Goal: Information Seeking & Learning: Find contact information

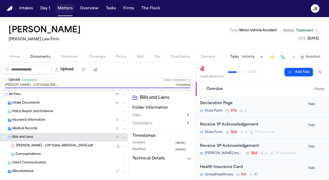
click at [65, 8] on button "Matters" at bounding box center [65, 9] width 19 height 10
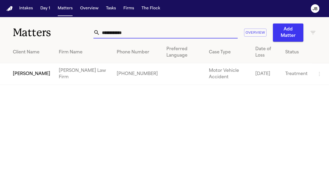
drag, startPoint x: 119, startPoint y: 29, endPoint x: 40, endPoint y: 40, distance: 79.7
click at [40, 40] on div "**********" at bounding box center [164, 29] width 329 height 25
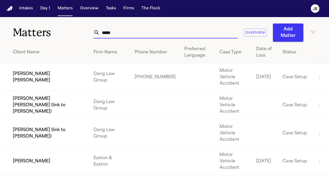
type input "*****"
click at [29, 147] on td "[PERSON_NAME]" at bounding box center [44, 161] width 89 height 28
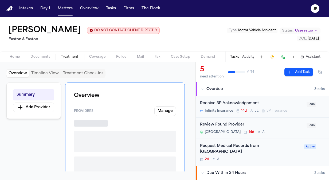
click at [72, 57] on span "Treatment" at bounding box center [70, 57] width 18 height 4
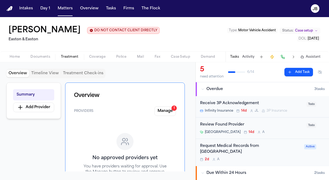
click at [250, 55] on button "Activity" at bounding box center [248, 57] width 12 height 4
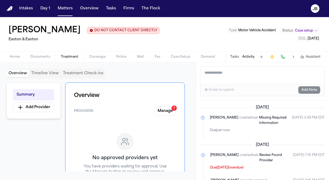
click at [225, 71] on textarea "Add a note to this matter" at bounding box center [262, 75] width 124 height 17
paste textarea "**********"
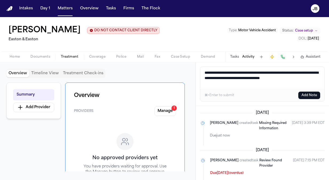
type textarea "**********"
click at [313, 92] on button "Add Note" at bounding box center [309, 95] width 22 height 7
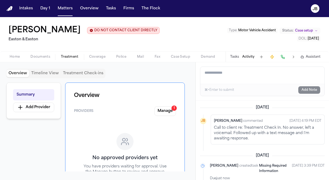
click at [101, 55] on span "Coverage" at bounding box center [97, 57] width 16 height 4
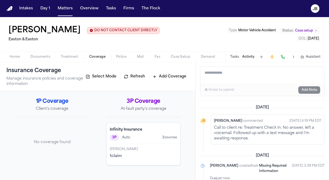
click at [245, 56] on button "Activity" at bounding box center [248, 57] width 12 height 4
click at [244, 76] on textarea "Add a note to this matter" at bounding box center [262, 75] width 124 height 17
paste textarea "**********"
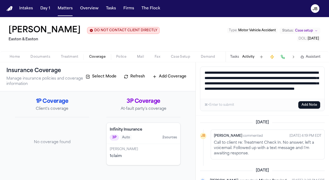
scroll to position [2, 0]
click at [253, 69] on textarea "**********" at bounding box center [262, 83] width 124 height 32
click at [249, 80] on textarea "**********" at bounding box center [262, 83] width 124 height 32
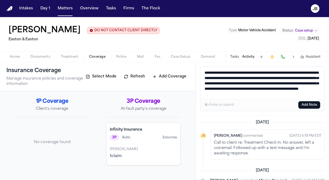
click at [302, 80] on textarea "**********" at bounding box center [262, 83] width 124 height 32
click at [277, 94] on textarea "**********" at bounding box center [262, 83] width 124 height 32
click at [280, 95] on textarea "**********" at bounding box center [262, 83] width 124 height 32
click at [262, 98] on textarea "**********" at bounding box center [262, 83] width 124 height 32
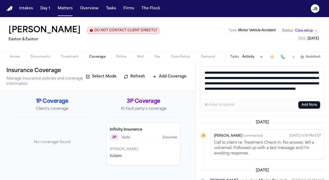
drag, startPoint x: 262, startPoint y: 97, endPoint x: 181, endPoint y: 65, distance: 86.8
click at [181, 65] on div "**********" at bounding box center [164, 121] width 329 height 118
type textarea "**********"
click at [310, 103] on button "Add Note" at bounding box center [309, 104] width 22 height 7
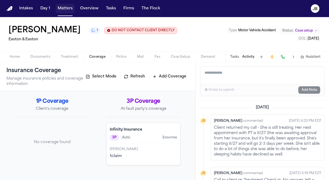
click at [62, 9] on button "Matters" at bounding box center [65, 9] width 19 height 10
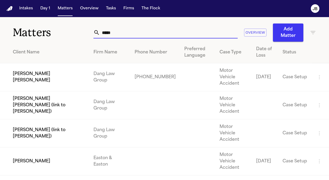
drag, startPoint x: 114, startPoint y: 30, endPoint x: 52, endPoint y: 32, distance: 62.2
click at [52, 32] on div "Matters ***** Overview Add Matter" at bounding box center [164, 29] width 329 height 25
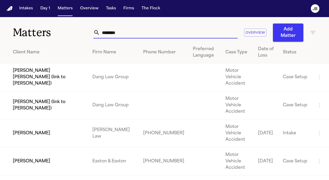
paste input "**********"
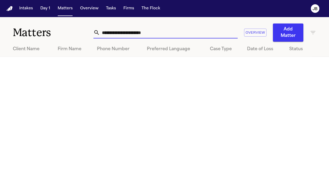
drag, startPoint x: 157, startPoint y: 32, endPoint x: 116, endPoint y: 36, distance: 41.5
click at [116, 36] on input "**********" at bounding box center [169, 33] width 138 height 12
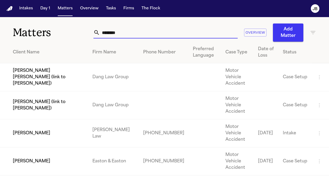
type input "*********"
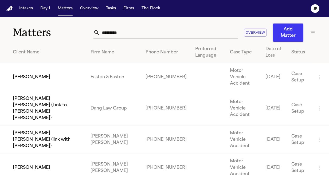
click at [40, 71] on td "[PERSON_NAME]" at bounding box center [43, 77] width 86 height 28
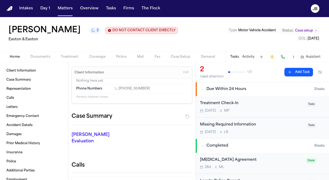
click at [248, 58] on button "Activity" at bounding box center [248, 57] width 12 height 4
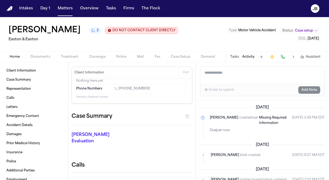
click at [236, 55] on button "Tasks" at bounding box center [234, 57] width 9 height 4
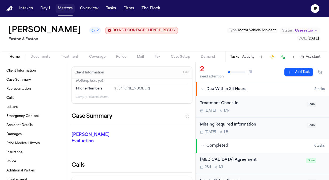
click at [70, 9] on button "Matters" at bounding box center [65, 9] width 19 height 10
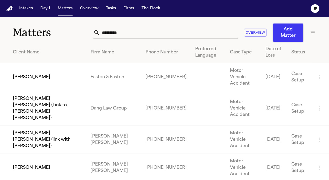
drag, startPoint x: 53, startPoint y: 38, endPoint x: 29, endPoint y: 40, distance: 24.3
click at [29, 40] on div "Matters ********* Overview Add Matter" at bounding box center [164, 29] width 329 height 25
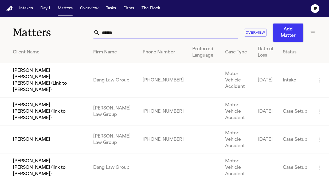
drag, startPoint x: 131, startPoint y: 31, endPoint x: 63, endPoint y: 24, distance: 68.2
click at [63, 24] on div "Matters ****** Overview Add Matter" at bounding box center [164, 29] width 329 height 25
paste input "text"
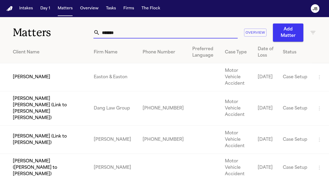
type input "******"
click at [47, 78] on td "[PERSON_NAME]" at bounding box center [44, 77] width 89 height 28
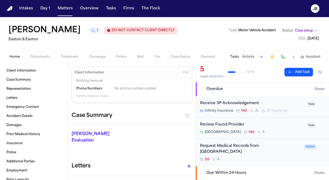
click at [249, 56] on button "Activity" at bounding box center [248, 57] width 12 height 4
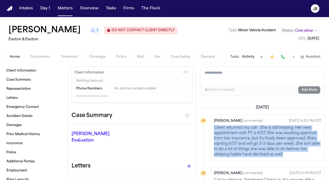
drag, startPoint x: 293, startPoint y: 155, endPoint x: 212, endPoint y: 125, distance: 86.5
click at [212, 125] on div "[PERSON_NAME] commented [DATE] 4:23 PM EDT Client returned my call - She is sti…" at bounding box center [268, 138] width 114 height 46
copy p "Client returned my call - She is still treating. Her next appointment with PT i…"
click at [235, 56] on button "Tasks" at bounding box center [234, 57] width 9 height 4
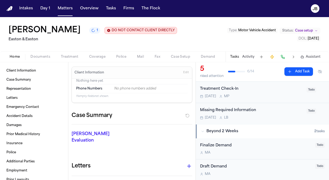
scroll to position [99, 0]
click at [266, 95] on div "[DATE] M P" at bounding box center [251, 96] width 103 height 4
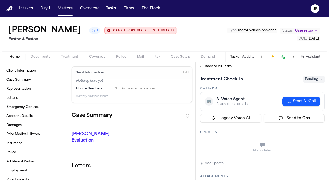
scroll to position [52, 0]
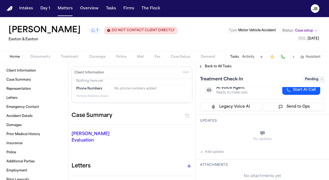
click at [221, 149] on button "Add update" at bounding box center [211, 152] width 23 height 6
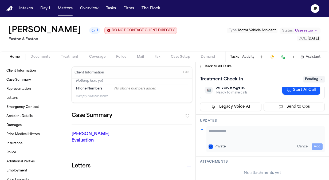
click at [227, 128] on textarea "Add your update" at bounding box center [266, 133] width 114 height 11
paste textarea "**********"
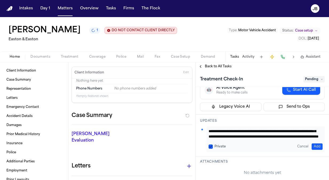
scroll to position [0, 0]
drag, startPoint x: 273, startPoint y: 133, endPoint x: 235, endPoint y: 104, distance: 47.5
click at [260, 127] on div "**********" at bounding box center [265, 139] width 118 height 26
drag, startPoint x: 252, startPoint y: 130, endPoint x: 160, endPoint y: 111, distance: 93.2
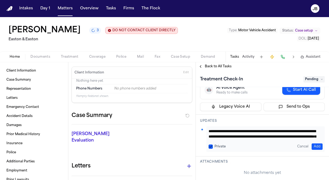
click at [160, 111] on div "Client Information Case Summary Representation Letters Emergency Contact Accide…" at bounding box center [164, 121] width 329 height 118
type textarea "**********"
click at [315, 146] on button "Add" at bounding box center [317, 146] width 11 height 6
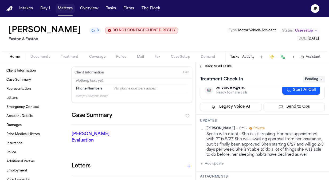
click at [60, 9] on button "Matters" at bounding box center [65, 9] width 19 height 10
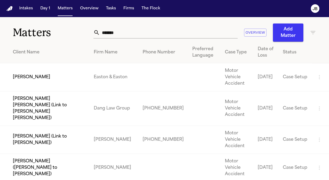
click at [6, 66] on td "[PERSON_NAME]" at bounding box center [44, 77] width 89 height 28
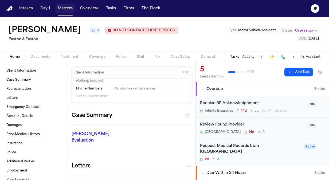
click at [65, 9] on button "Matters" at bounding box center [65, 9] width 19 height 10
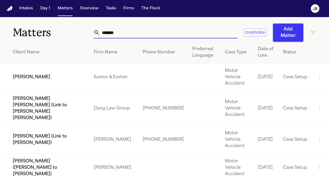
drag, startPoint x: 128, startPoint y: 33, endPoint x: 28, endPoint y: 23, distance: 100.3
click at [29, 33] on div "Matters ****** Overview Add Matter" at bounding box center [164, 29] width 329 height 25
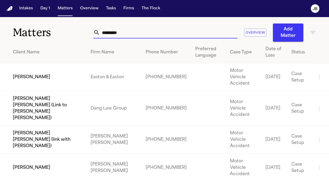
type input "*********"
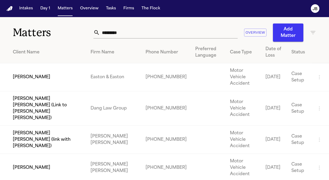
click at [31, 154] on td "[PERSON_NAME]" at bounding box center [43, 168] width 86 height 28
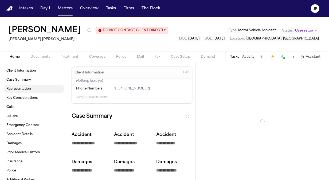
type textarea "*"
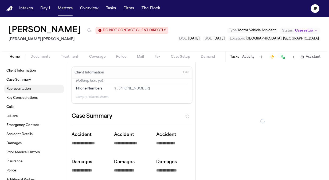
type textarea "*"
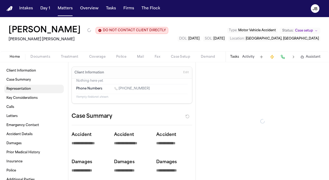
type textarea "*"
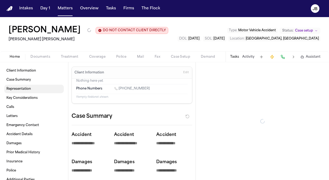
type textarea "*"
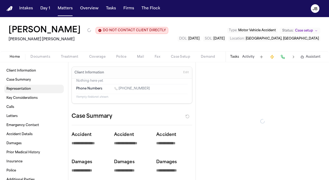
type textarea "*"
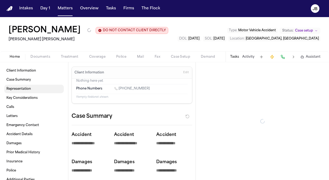
type textarea "*"
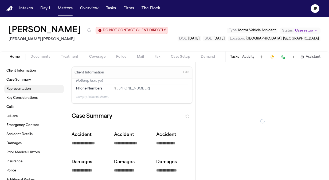
type textarea "*"
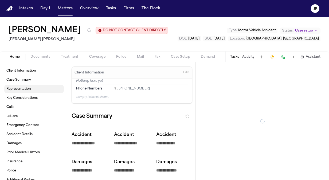
type textarea "*"
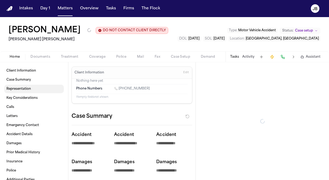
type textarea "*"
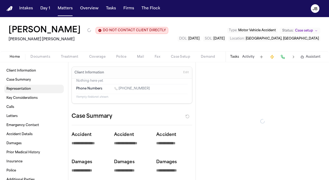
type textarea "*"
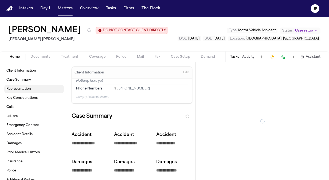
type textarea "*"
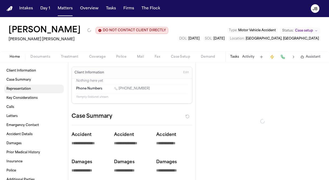
type textarea "*"
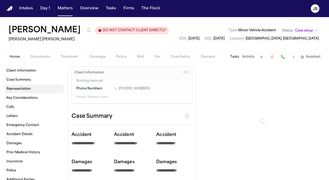
type textarea "*"
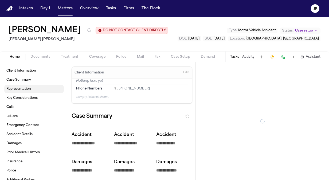
type textarea "*"
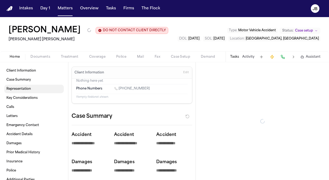
type textarea "*"
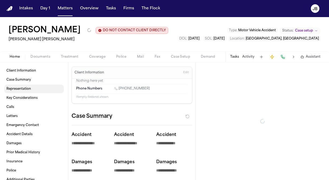
type textarea "*"
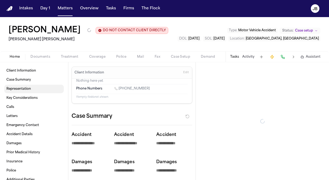
type textarea "*"
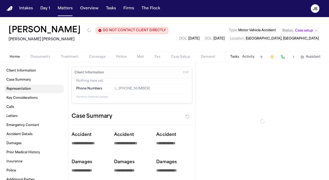
type textarea "*"
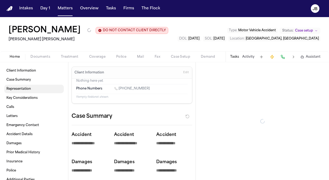
type textarea "*"
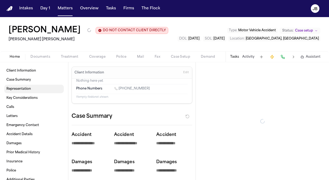
type textarea "*"
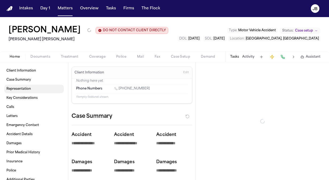
type textarea "*"
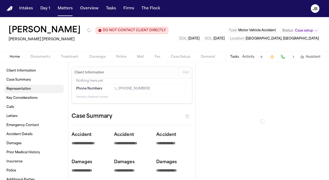
type textarea "*"
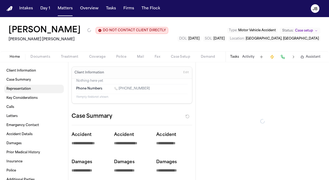
type textarea "*"
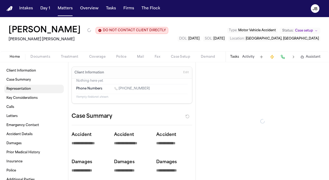
type textarea "*"
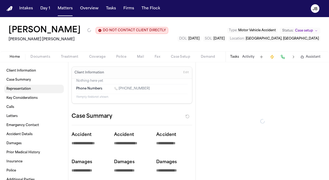
type textarea "*"
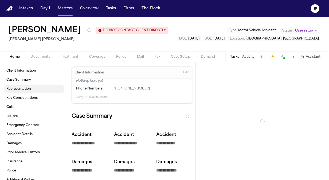
type textarea "*"
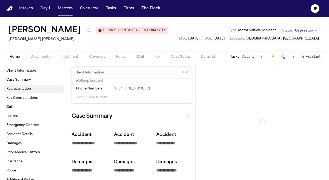
type textarea "*"
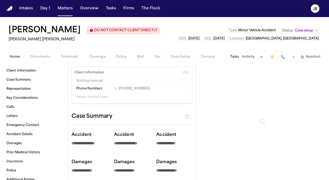
type textarea "*"
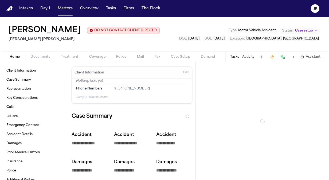
type textarea "*"
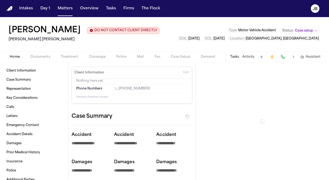
type textarea "*"
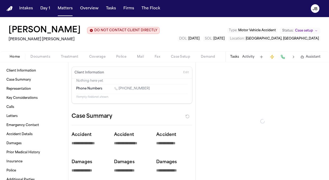
type textarea "*"
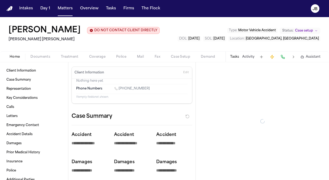
type textarea "*"
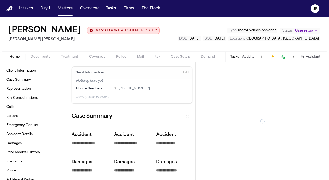
type textarea "*"
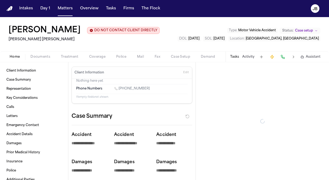
type textarea "*"
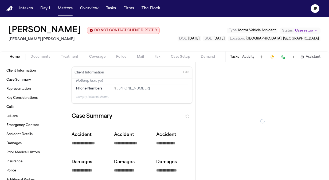
type textarea "*"
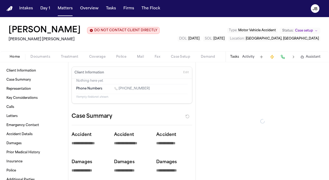
type textarea "*"
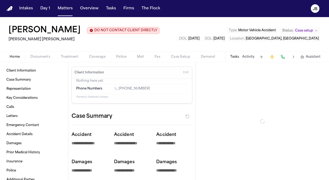
type textarea "*"
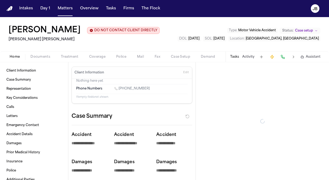
type textarea "*"
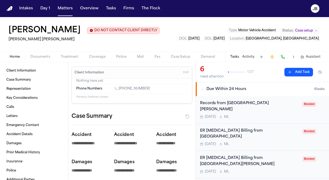
click at [44, 57] on span "Documents" at bounding box center [40, 57] width 20 height 4
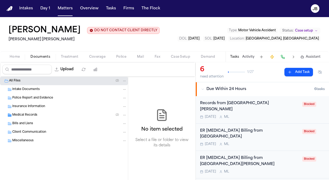
click at [34, 88] on span "Intake Documents" at bounding box center [25, 89] width 27 height 5
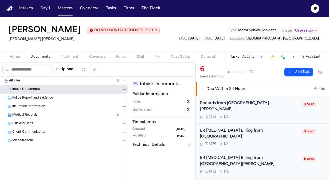
click at [34, 102] on div "Insurance Information" at bounding box center [64, 106] width 128 height 9
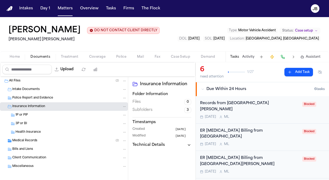
click at [39, 97] on span "Police Report and Evidence" at bounding box center [32, 98] width 41 height 5
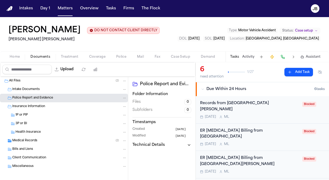
click at [34, 135] on div "Health Insurance" at bounding box center [64, 132] width 128 height 9
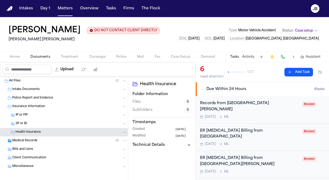
click at [33, 140] on span "Medical Records" at bounding box center [24, 141] width 25 height 5
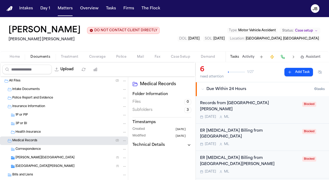
click at [50, 154] on div "[PERSON_NAME][GEOGRAPHIC_DATA] ( 1 )" at bounding box center [64, 158] width 128 height 9
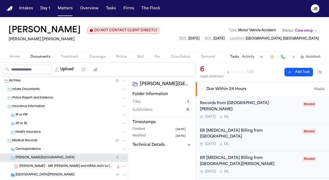
click at [62, 165] on span "[PERSON_NAME] - MR [PERSON_NAME] and HIPAA Auth to [PERSON_NAME] - [DATE]" at bounding box center [66, 166] width 94 height 5
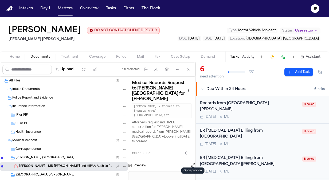
click at [192, 162] on button at bounding box center [192, 165] width 5 height 7
click at [58, 15] on nav "Intakes Day 1 Matters Overview Tasks Firms The [PERSON_NAME]" at bounding box center [164, 8] width 329 height 17
click at [65, 5] on button "Matters" at bounding box center [65, 9] width 19 height 10
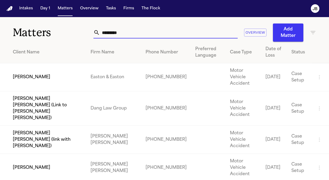
click at [124, 32] on input "*********" at bounding box center [169, 33] width 138 height 12
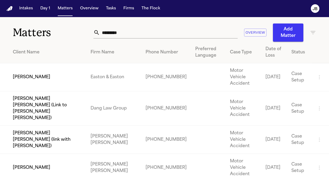
click at [41, 70] on td "[PERSON_NAME]" at bounding box center [43, 77] width 86 height 28
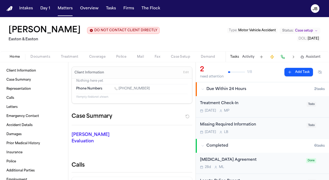
click at [41, 55] on span "Documents" at bounding box center [40, 57] width 20 height 4
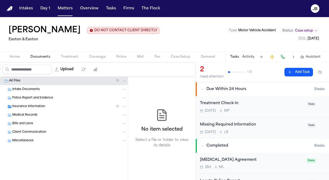
click at [23, 89] on span "Intake Documents" at bounding box center [25, 89] width 27 height 5
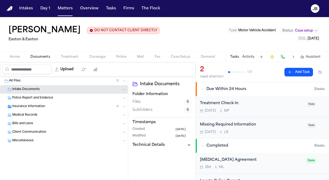
click at [26, 104] on span "Insurance Information" at bounding box center [28, 106] width 33 height 5
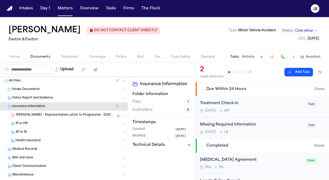
click at [31, 113] on span "[PERSON_NAME] - Representation Letter to Progressive - [DATE]" at bounding box center [64, 115] width 97 height 5
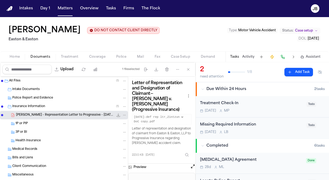
click at [196, 162] on div "[MEDICAL_DATA] Agreement 28d M L Done" at bounding box center [262, 163] width 133 height 21
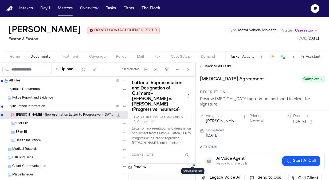
click at [193, 164] on button "Open preview" at bounding box center [192, 166] width 5 height 5
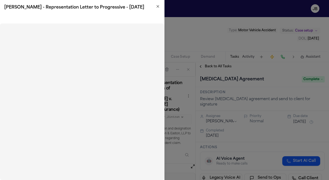
click at [158, 6] on icon "button" at bounding box center [158, 6] width 4 height 4
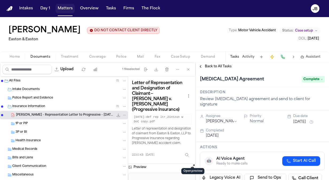
click at [71, 7] on button "Matters" at bounding box center [65, 9] width 19 height 10
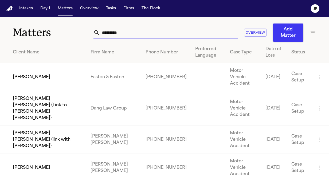
drag, startPoint x: 134, startPoint y: 31, endPoint x: 38, endPoint y: 36, distance: 96.0
click at [38, 36] on div "Matters ********* Overview Add Matter" at bounding box center [164, 29] width 329 height 25
paste input "text"
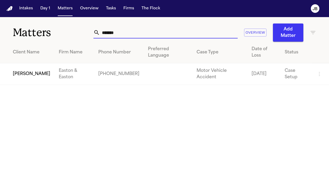
click at [26, 70] on td "[PERSON_NAME]" at bounding box center [27, 74] width 54 height 22
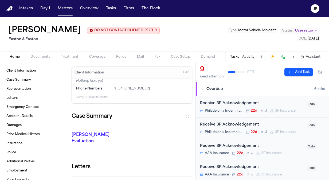
drag, startPoint x: 148, startPoint y: 91, endPoint x: 120, endPoint y: 89, distance: 28.9
click at [120, 89] on div "[PHONE_NUMBER]" at bounding box center [150, 89] width 73 height 5
copy link "[PHONE_NUMBER]"
click at [67, 8] on button "Matters" at bounding box center [65, 9] width 19 height 10
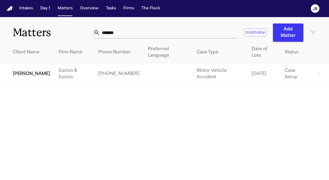
click at [26, 63] on td "[PERSON_NAME]" at bounding box center [27, 74] width 54 height 22
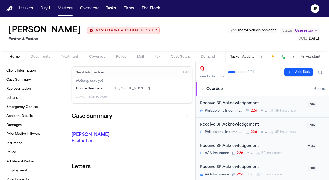
drag, startPoint x: 149, startPoint y: 90, endPoint x: 119, endPoint y: 90, distance: 29.9
click at [119, 90] on div "[PHONE_NUMBER]" at bounding box center [150, 89] width 73 height 5
copy link "[PHONE_NUMBER]"
click at [168, 40] on div "[PERSON_NAME] DO NOT CONTACT CLIENT DIRECTLY DO NOT CONTACT Easton & Easton Typ…" at bounding box center [164, 34] width 329 height 34
click at [61, 12] on button "Matters" at bounding box center [65, 9] width 19 height 10
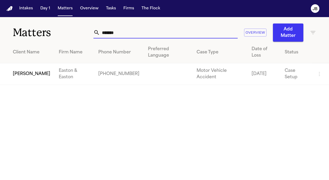
drag, startPoint x: 107, startPoint y: 34, endPoint x: 47, endPoint y: 35, distance: 60.6
click at [47, 35] on div "Matters ****** Overview Add Matter" at bounding box center [164, 29] width 329 height 25
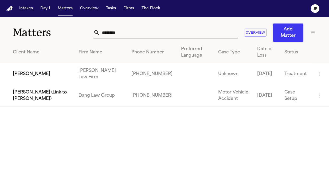
click at [48, 74] on td "[PERSON_NAME]" at bounding box center [37, 74] width 74 height 22
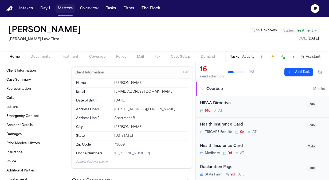
click at [66, 6] on button "Matters" at bounding box center [65, 9] width 19 height 10
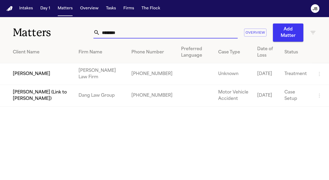
drag, startPoint x: 124, startPoint y: 30, endPoint x: 35, endPoint y: 32, distance: 89.2
click at [35, 32] on div "Matters ******* Overview Add Matter" at bounding box center [164, 29] width 329 height 25
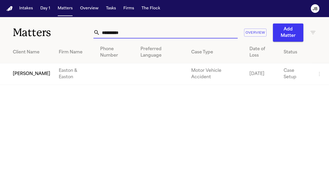
click at [32, 63] on td "[PERSON_NAME]" at bounding box center [27, 74] width 54 height 22
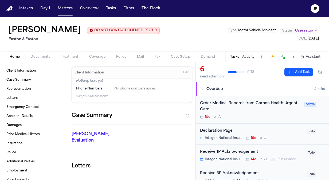
click at [249, 56] on button "Activity" at bounding box center [248, 57] width 12 height 4
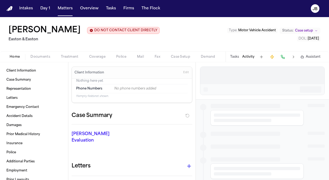
click at [234, 56] on button "Tasks" at bounding box center [234, 57] width 9 height 4
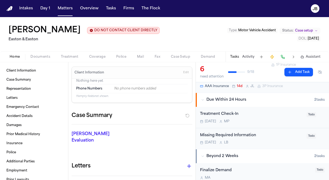
scroll to position [97, 0]
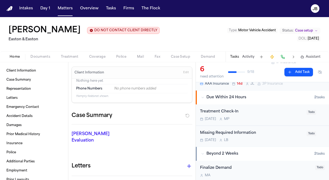
click at [280, 106] on div "Treatment Check-In [DATE] M P Todo" at bounding box center [262, 114] width 133 height 21
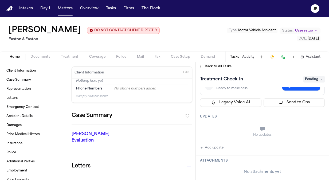
scroll to position [88, 0]
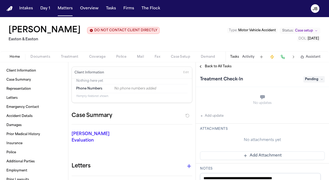
drag, startPoint x: 243, startPoint y: 95, endPoint x: 232, endPoint y: 105, distance: 15.7
click at [236, 103] on div "No updates" at bounding box center [262, 99] width 125 height 19
click at [213, 115] on button "Add update" at bounding box center [211, 116] width 23 height 6
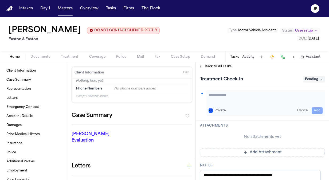
click at [223, 96] on textarea "Add your update" at bounding box center [266, 97] width 114 height 11
paste textarea "**********"
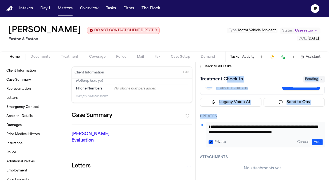
scroll to position [0, 0]
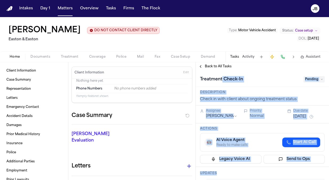
drag, startPoint x: 261, startPoint y: 104, endPoint x: 222, endPoint y: 76, distance: 47.9
click at [222, 76] on div "**********" at bounding box center [262, 125] width 133 height 109
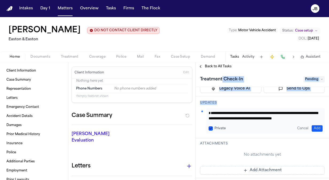
scroll to position [76, 0]
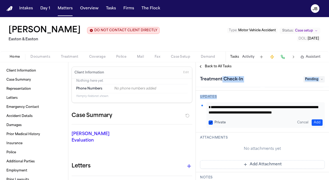
click at [277, 116] on div "**********" at bounding box center [265, 115] width 118 height 26
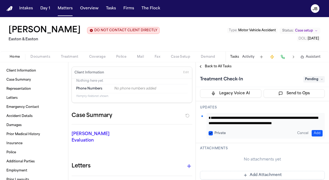
drag, startPoint x: 241, startPoint y: 112, endPoint x: 180, endPoint y: 88, distance: 65.3
click at [180, 88] on div "Client Information Case Summary Representation Letters Emergency Contact Accide…" at bounding box center [164, 121] width 329 height 118
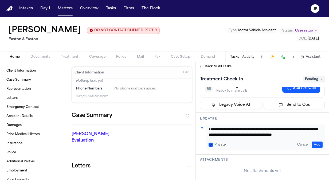
paste textarea "**********"
click at [312, 144] on button "Add" at bounding box center [317, 145] width 11 height 6
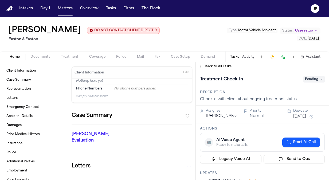
click at [296, 116] on button "[DATE]" at bounding box center [299, 116] width 13 height 5
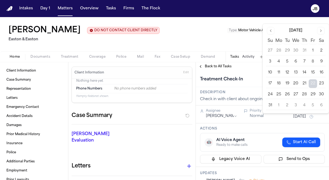
click at [280, 104] on button "1" at bounding box center [278, 105] width 9 height 9
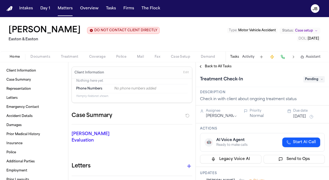
click at [180, 40] on div "[PERSON_NAME] DO NOT CONTACT CLIENT DIRECTLY DO NOT CONTACT Easton & Easton Typ…" at bounding box center [164, 34] width 329 height 34
click at [61, 7] on button "Matters" at bounding box center [65, 9] width 19 height 10
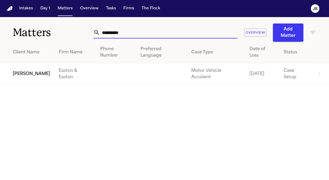
drag, startPoint x: 119, startPoint y: 34, endPoint x: 43, endPoint y: 35, distance: 76.6
click at [43, 35] on div "**********" at bounding box center [164, 29] width 329 height 25
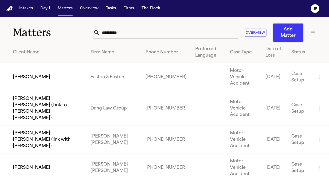
click at [36, 72] on td "[PERSON_NAME]" at bounding box center [43, 77] width 86 height 28
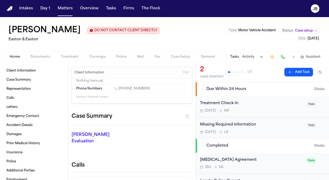
click at [271, 104] on div "Treatment Check-In" at bounding box center [251, 103] width 103 height 6
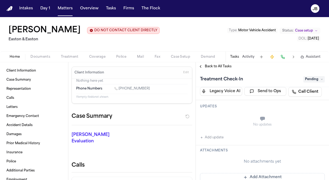
scroll to position [69, 0]
click at [219, 135] on button "Add update" at bounding box center [211, 136] width 23 height 6
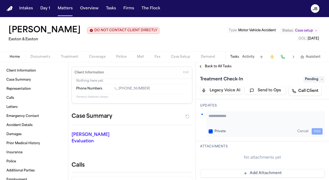
click at [220, 123] on div "Private Cancel Add" at bounding box center [265, 124] width 118 height 26
click at [224, 117] on textarea "Add your update" at bounding box center [266, 118] width 114 height 11
paste textarea "**********"
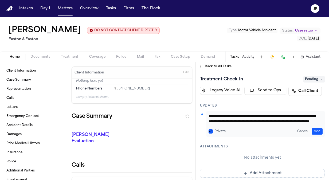
scroll to position [0, 0]
drag, startPoint x: 279, startPoint y: 119, endPoint x: 202, endPoint y: 100, distance: 79.3
click at [202, 100] on div "**********" at bounding box center [262, 120] width 133 height 42
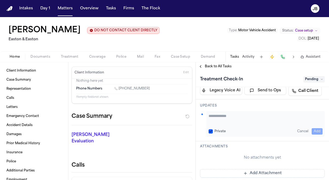
click at [225, 116] on textarea "Add your update" at bounding box center [264, 118] width 110 height 11
paste textarea "**********"
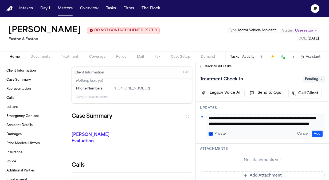
drag, startPoint x: 278, startPoint y: 122, endPoint x: 195, endPoint y: 90, distance: 88.2
click at [195, 90] on div "**********" at bounding box center [261, 121] width 133 height 118
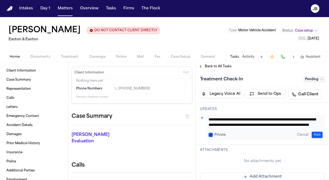
click at [211, 120] on textarea "**********" at bounding box center [264, 122] width 110 height 11
click at [232, 118] on textarea "**********" at bounding box center [264, 122] width 110 height 11
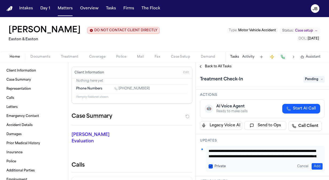
drag, startPoint x: 304, startPoint y: 123, endPoint x: 204, endPoint y: 87, distance: 106.1
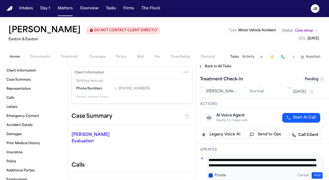
click at [312, 174] on button "Add" at bounding box center [317, 175] width 11 height 6
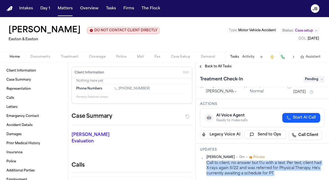
drag, startPoint x: 280, startPoint y: 171, endPoint x: 207, endPoint y: 160, distance: 73.9
click at [207, 160] on div "Call to client, no answer but f/u with a text. Per text, client had X-rays agai…" at bounding box center [265, 167] width 118 height 15
copy div "Call to client, no answer but f/u with a text. Per text, client had X-rays agai…"
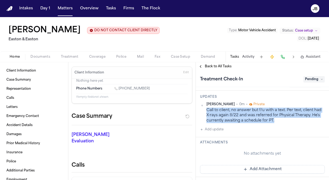
scroll to position [80, 0]
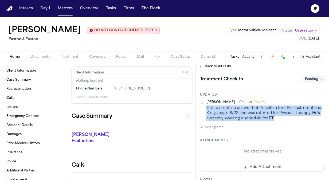
click at [256, 114] on div "Call to client, no answer but f/u with a text. Per text, client had X-rays agai…" at bounding box center [265, 112] width 118 height 15
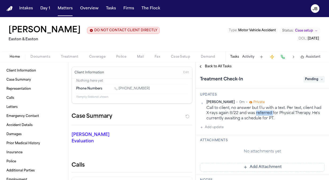
click at [256, 114] on div "Call to client, no answer but f/u with a text. Per text, client had X-rays agai…" at bounding box center [265, 112] width 118 height 15
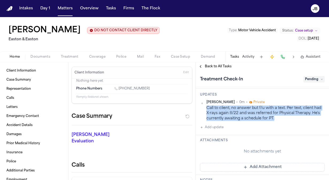
click at [256, 114] on div "Call to client, no answer but f/u with a text. Per text, client had X-rays agai…" at bounding box center [265, 112] width 118 height 15
click at [318, 102] on html "Intakes Day 1 Matters Overview Tasks Firms The [PERSON_NAME] [PERSON_NAME] DO N…" at bounding box center [164, 90] width 329 height 180
click at [305, 107] on div "Edit" at bounding box center [304, 109] width 32 height 7
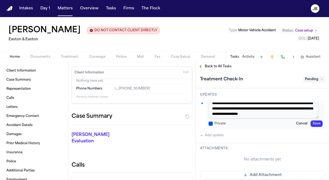
scroll to position [0, 0]
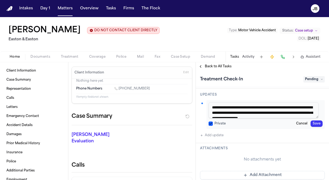
click at [262, 111] on textarea "**********" at bounding box center [264, 110] width 110 height 16
click at [311, 122] on button "Save" at bounding box center [317, 123] width 12 height 6
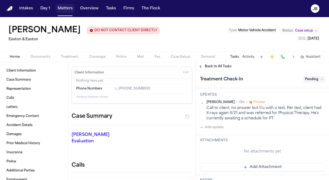
click at [61, 10] on button "Matters" at bounding box center [65, 9] width 19 height 10
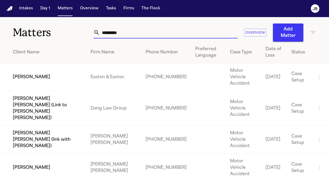
drag, startPoint x: 111, startPoint y: 33, endPoint x: 38, endPoint y: 33, distance: 72.6
click at [38, 33] on div "Matters ********* Overview Add Matter" at bounding box center [164, 29] width 329 height 25
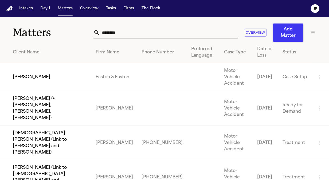
click at [28, 73] on td "[PERSON_NAME]" at bounding box center [45, 77] width 91 height 28
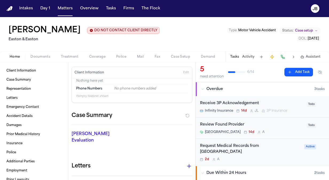
click at [245, 56] on button "Activity" at bounding box center [248, 57] width 12 height 4
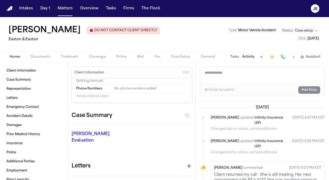
click at [235, 57] on button "Tasks" at bounding box center [234, 57] width 9 height 4
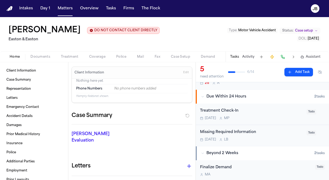
scroll to position [81, 0]
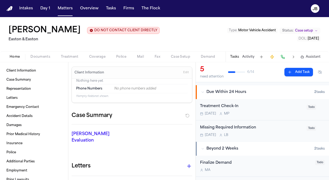
click at [274, 105] on div "Treatment Check-In" at bounding box center [251, 106] width 103 height 6
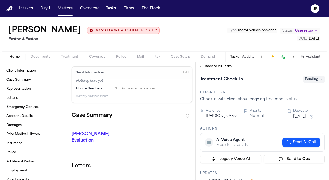
click at [304, 115] on button "[DATE]" at bounding box center [299, 116] width 13 height 5
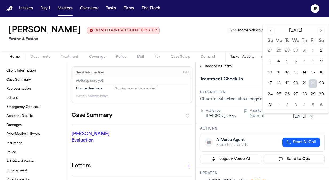
click at [278, 103] on button "1" at bounding box center [278, 105] width 9 height 9
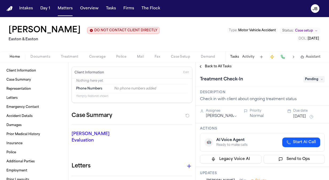
click at [168, 48] on div "[PERSON_NAME] DO NOT CONTACT CLIENT DIRECTLY DO NOT CONTACT Easton & Easton Typ…" at bounding box center [164, 34] width 329 height 34
click at [63, 6] on button "Matters" at bounding box center [65, 9] width 19 height 10
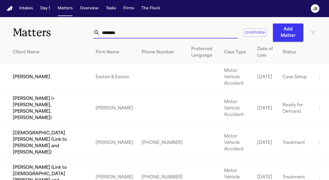
drag, startPoint x: 123, startPoint y: 31, endPoint x: 33, endPoint y: 32, distance: 90.0
click at [33, 32] on div "Matters ******** Overview Add Matter" at bounding box center [164, 29] width 329 height 25
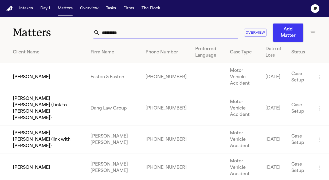
click at [65, 76] on td "[PERSON_NAME]" at bounding box center [43, 77] width 86 height 28
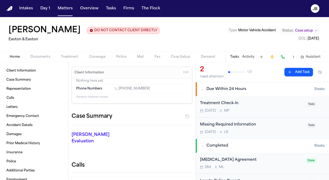
click at [264, 105] on div "Treatment Check-In" at bounding box center [251, 103] width 103 height 6
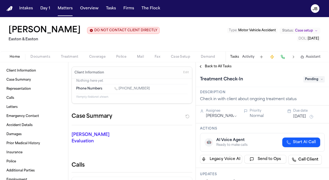
click at [306, 114] on button "[DATE]" at bounding box center [299, 116] width 13 height 5
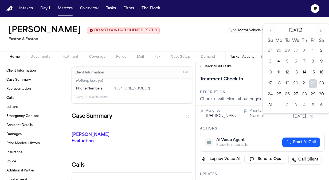
click at [279, 103] on button "1" at bounding box center [278, 105] width 9 height 9
click at [173, 36] on div "[PERSON_NAME] DO NOT CONTACT CLIENT DIRECTLY DO NOT CONTACT Easton & Easton Typ…" at bounding box center [164, 34] width 329 height 34
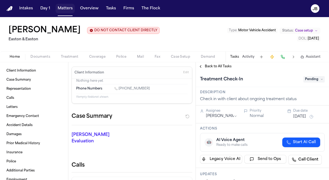
click at [65, 11] on button "Matters" at bounding box center [65, 9] width 19 height 10
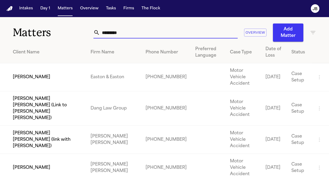
drag, startPoint x: 137, startPoint y: 32, endPoint x: 28, endPoint y: 33, distance: 108.7
click at [28, 33] on div "Matters ********* Overview Add Matter" at bounding box center [164, 29] width 329 height 25
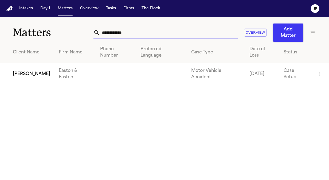
click at [18, 63] on td "[PERSON_NAME]" at bounding box center [27, 74] width 54 height 22
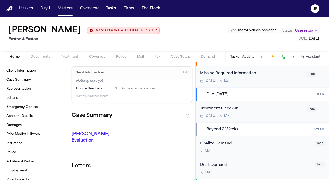
scroll to position [140, 0]
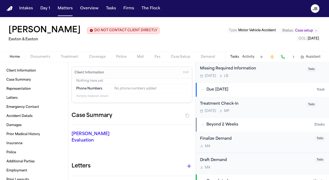
click at [266, 107] on div "Treatment Check-In [DATE] M P" at bounding box center [251, 107] width 103 height 13
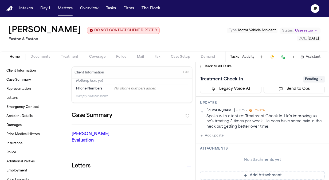
scroll to position [72, 0]
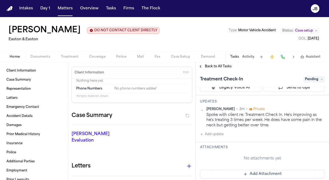
click at [99, 41] on h2 "Easton & Easton" at bounding box center [84, 39] width 151 height 6
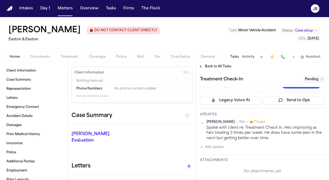
scroll to position [0, 0]
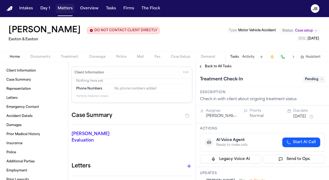
click at [72, 9] on button "Matters" at bounding box center [65, 9] width 19 height 10
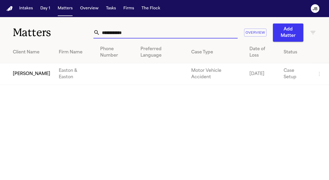
drag, startPoint x: 138, startPoint y: 36, endPoint x: 31, endPoint y: 41, distance: 107.7
click at [31, 41] on div "**********" at bounding box center [164, 29] width 329 height 25
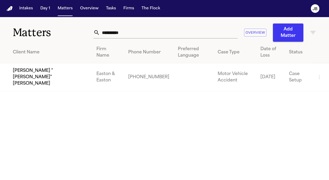
click at [30, 75] on td "[PERSON_NAME] "[PERSON_NAME]" [PERSON_NAME]" at bounding box center [46, 77] width 92 height 28
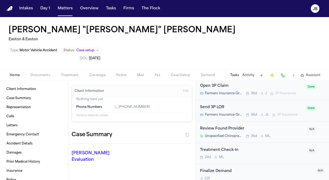
scroll to position [290, 0]
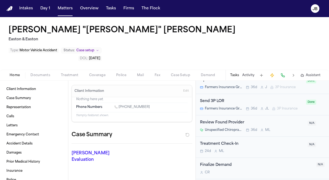
click at [249, 141] on div "Treatment Check-In" at bounding box center [252, 144] width 104 height 6
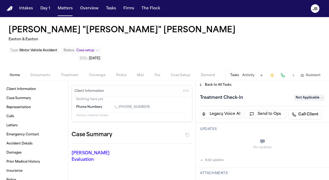
scroll to position [59, 0]
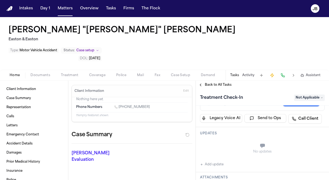
click at [218, 161] on button "Add update" at bounding box center [211, 164] width 23 height 6
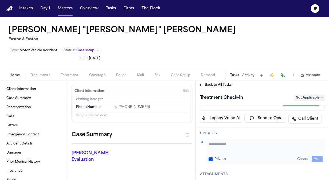
click at [225, 141] on textarea "Add your update" at bounding box center [266, 146] width 114 height 11
paste textarea "**********"
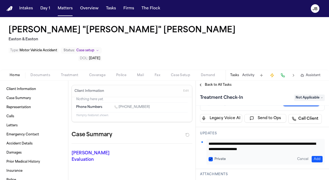
click at [313, 156] on button "Add" at bounding box center [317, 159] width 11 height 6
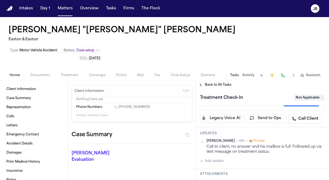
click at [317, 95] on span "Not Applicable" at bounding box center [309, 98] width 31 height 6
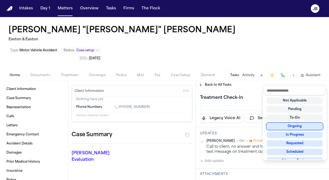
click at [296, 124] on div "Ongoing" at bounding box center [295, 126] width 56 height 6
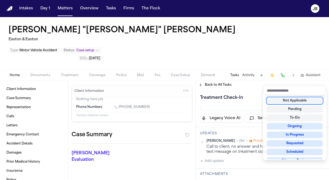
click at [261, 89] on div "Treatment Check-In Ongoing" at bounding box center [262, 97] width 133 height 16
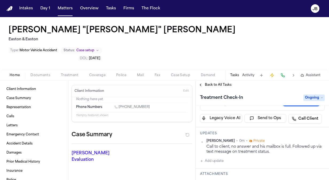
scroll to position [0, 0]
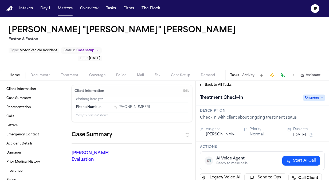
click at [301, 132] on button "[DATE]" at bounding box center [299, 134] width 13 height 5
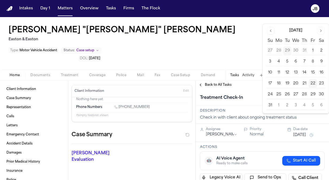
click at [280, 92] on button "25" at bounding box center [278, 94] width 9 height 9
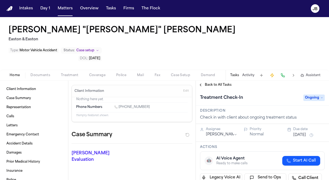
click at [205, 42] on div "[PERSON_NAME] "[PERSON_NAME]" [PERSON_NAME] Easton & Easton Type : Motor Vehicl…" at bounding box center [164, 43] width 329 height 53
click at [61, 6] on button "Matters" at bounding box center [65, 9] width 19 height 10
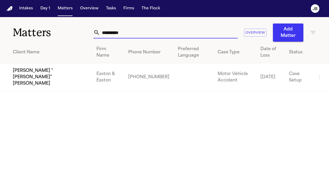
drag, startPoint x: 128, startPoint y: 33, endPoint x: 13, endPoint y: 42, distance: 115.1
click at [13, 42] on div "**********" at bounding box center [164, 54] width 329 height 74
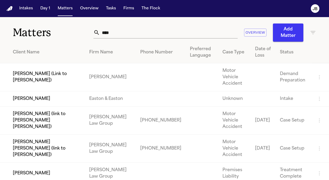
click at [33, 99] on td "[PERSON_NAME]" at bounding box center [42, 98] width 85 height 15
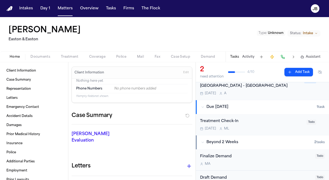
scroll to position [82, 0]
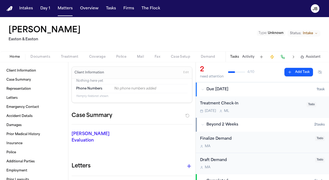
click at [272, 106] on div "Treatment Check-In" at bounding box center [251, 104] width 103 height 6
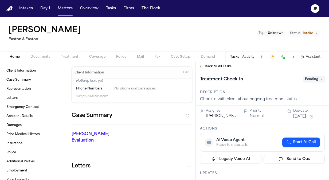
click at [311, 78] on span "Pending" at bounding box center [313, 79] width 21 height 6
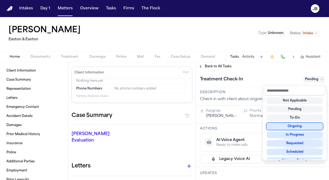
click at [299, 128] on div "Ongoing" at bounding box center [295, 126] width 56 height 6
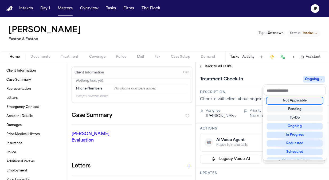
click at [283, 76] on div "Treatment Check-In Ongoing" at bounding box center [262, 79] width 125 height 9
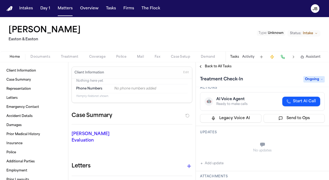
scroll to position [52, 0]
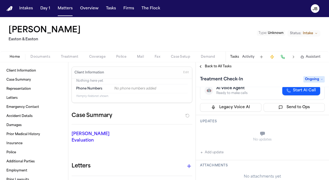
click at [210, 150] on button "Add update" at bounding box center [211, 152] width 23 height 6
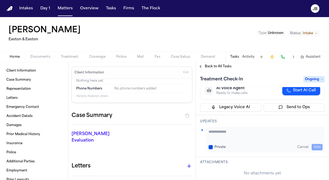
click at [217, 134] on textarea "Add your update" at bounding box center [266, 134] width 114 height 11
paste textarea "**********"
click at [211, 129] on textarea "**********" at bounding box center [264, 134] width 110 height 11
click at [245, 143] on div "**********" at bounding box center [265, 140] width 118 height 26
click at [251, 138] on textarea "**********" at bounding box center [264, 134] width 110 height 11
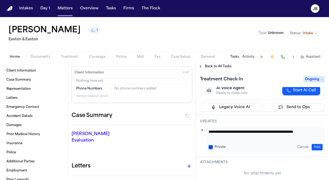
click at [317, 145] on button "Add" at bounding box center [317, 147] width 11 height 6
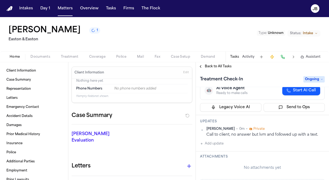
scroll to position [0, 0]
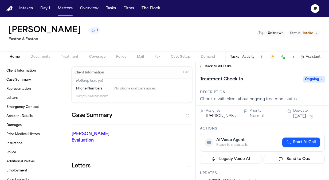
click at [303, 114] on button "[DATE]" at bounding box center [299, 116] width 13 height 5
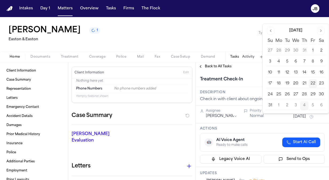
click at [220, 38] on div "[PERSON_NAME] 1 Easton & [GEOGRAPHIC_DATA] Type : Unknown Status: Intake" at bounding box center [164, 34] width 329 height 34
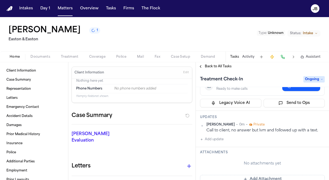
scroll to position [57, 0]
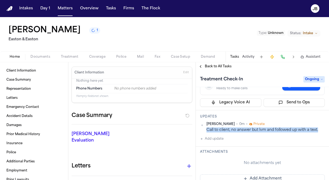
drag, startPoint x: 320, startPoint y: 128, endPoint x: 207, endPoint y: 128, distance: 113.2
click at [207, 128] on div "Call to client, no answer but lvm and followed up with a text." at bounding box center [265, 129] width 118 height 5
copy div "Call to client, no answer but lvm and followed up with a text."
click at [67, 8] on button "Matters" at bounding box center [65, 9] width 19 height 10
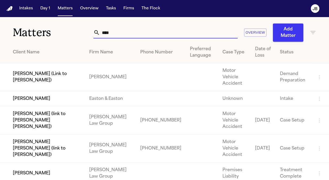
drag, startPoint x: 116, startPoint y: 34, endPoint x: 49, endPoint y: 37, distance: 67.6
click at [49, 37] on div "Matters **** Overview Add Matter" at bounding box center [164, 29] width 329 height 25
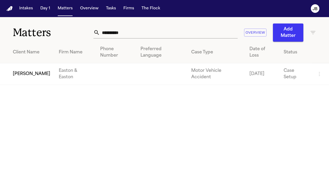
click at [13, 70] on td "[PERSON_NAME]" at bounding box center [27, 74] width 54 height 22
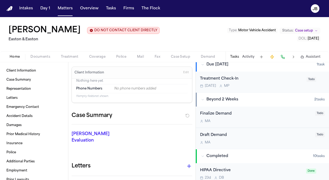
scroll to position [167, 0]
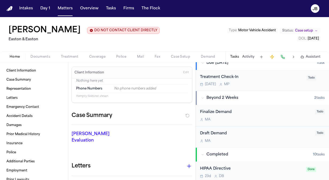
click at [264, 87] on div "Treatment Check-In [DATE] M P Todo" at bounding box center [262, 80] width 133 height 21
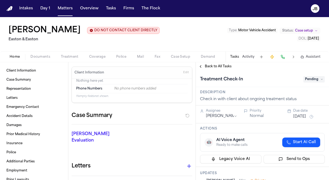
click at [304, 115] on button "[DATE]" at bounding box center [299, 116] width 13 height 5
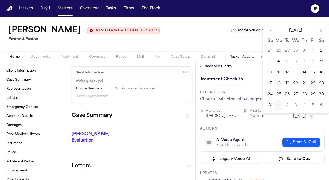
click at [180, 36] on div "[PERSON_NAME] DO NOT CONTACT CLIENT DIRECTLY DO NOT CONTACT Easton & Easton Typ…" at bounding box center [164, 34] width 329 height 34
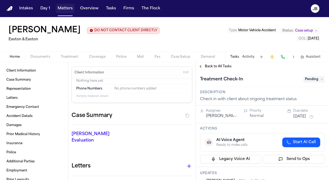
click at [65, 6] on button "Matters" at bounding box center [65, 9] width 19 height 10
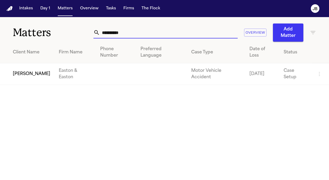
drag, startPoint x: 92, startPoint y: 32, endPoint x: 41, endPoint y: 31, distance: 51.3
click at [41, 31] on div "**********" at bounding box center [164, 29] width 329 height 25
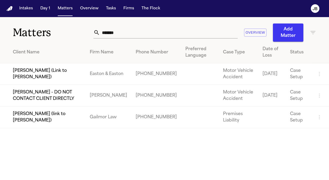
click at [52, 71] on td "[PERSON_NAME] (Link to [PERSON_NAME])" at bounding box center [42, 74] width 85 height 22
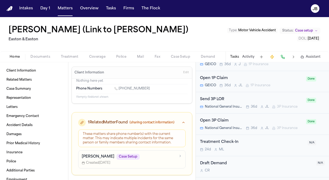
scroll to position [269, 0]
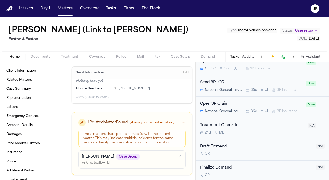
click at [267, 131] on div "24d M L" at bounding box center [252, 133] width 104 height 4
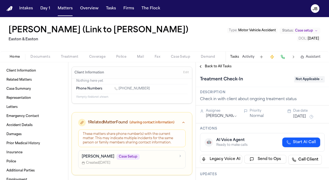
click at [312, 79] on span "Not Applicable" at bounding box center [309, 79] width 31 height 6
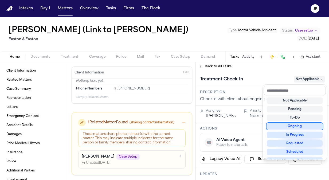
click at [297, 125] on div "Ongoing" at bounding box center [295, 126] width 56 height 6
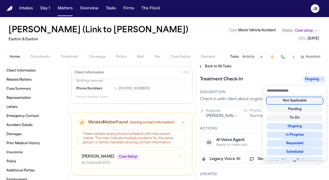
click at [278, 81] on div "Treatment Check-In Ongoing" at bounding box center [262, 79] width 125 height 9
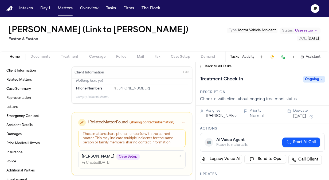
click at [305, 114] on button "[DATE]" at bounding box center [299, 116] width 13 height 5
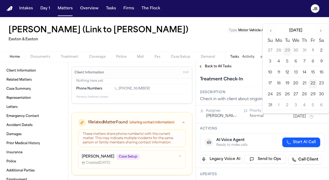
click at [279, 106] on button "1" at bounding box center [278, 105] width 9 height 9
click at [279, 93] on button "25" at bounding box center [278, 94] width 9 height 9
click at [250, 70] on div "Back to All Tasks" at bounding box center [262, 66] width 133 height 9
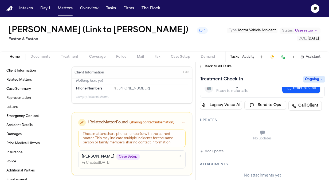
scroll to position [55, 0]
click at [205, 149] on button "Add update" at bounding box center [211, 150] width 23 height 6
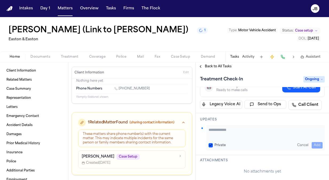
click at [221, 127] on textarea "Add your update" at bounding box center [266, 132] width 114 height 11
paste textarea "**********"
click at [211, 129] on textarea "**********" at bounding box center [264, 132] width 110 height 11
click at [259, 129] on textarea "**********" at bounding box center [264, 132] width 110 height 11
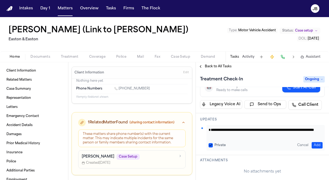
click at [256, 133] on textarea "**********" at bounding box center [264, 132] width 110 height 11
drag, startPoint x: 256, startPoint y: 133, endPoint x: 180, endPoint y: 117, distance: 77.1
click at [180, 117] on div "Client Information Related Matters Case Summary Representation Letters Emergenc…" at bounding box center [164, 121] width 329 height 118
click at [211, 130] on textarea "**********" at bounding box center [264, 132] width 110 height 11
drag, startPoint x: 241, startPoint y: 135, endPoint x: 179, endPoint y: 125, distance: 62.2
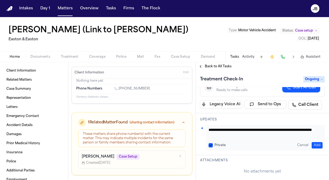
click at [179, 125] on div "Client Information Related Matters Case Summary Representation Letters Emergenc…" at bounding box center [164, 121] width 329 height 118
click at [315, 145] on button "Add" at bounding box center [317, 145] width 11 height 6
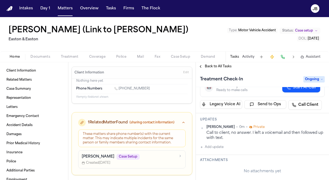
click at [58, 2] on nav "Intakes Day 1 Matters Overview Tasks Firms The [PERSON_NAME]" at bounding box center [164, 8] width 329 height 17
click at [63, 10] on button "Matters" at bounding box center [65, 9] width 19 height 10
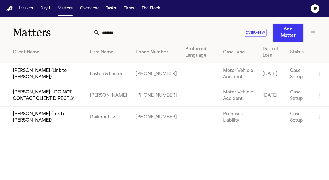
drag, startPoint x: 124, startPoint y: 31, endPoint x: 29, endPoint y: 36, distance: 95.4
click at [29, 36] on div "Matters ******* Overview Add Matter" at bounding box center [164, 29] width 329 height 25
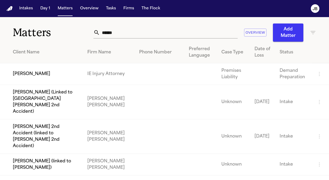
click at [311, 36] on div "****** Overview Add Matter" at bounding box center [204, 32] width 223 height 18
click at [310, 32] on icon "button" at bounding box center [313, 32] width 6 height 6
click at [125, 180] on div at bounding box center [164, 180] width 329 height 0
click at [125, 33] on input "******" at bounding box center [169, 33] width 138 height 12
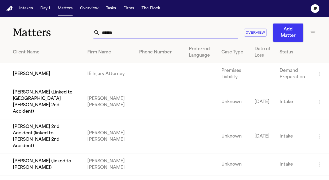
click at [125, 33] on input "******" at bounding box center [169, 33] width 138 height 12
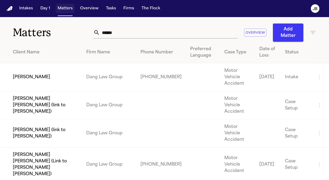
click at [64, 10] on button "Matters" at bounding box center [65, 9] width 19 height 10
click at [59, 7] on button "Matters" at bounding box center [65, 9] width 19 height 10
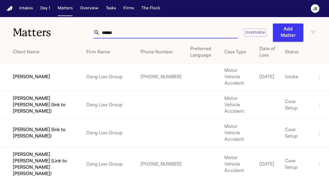
drag, startPoint x: 125, startPoint y: 35, endPoint x: 69, endPoint y: 32, distance: 56.7
click at [69, 32] on div "Matters ****** Overview Add Matter" at bounding box center [164, 29] width 329 height 25
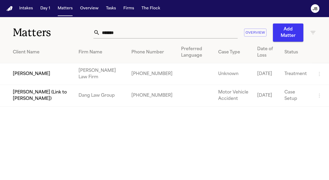
click at [65, 78] on td "[PERSON_NAME]" at bounding box center [37, 74] width 74 height 22
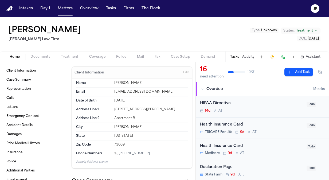
click at [47, 56] on span "Documents" at bounding box center [40, 57] width 20 height 4
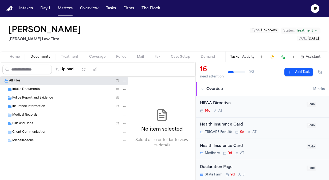
click at [37, 123] on div "Bills and Liens ( 2 )" at bounding box center [69, 123] width 115 height 5
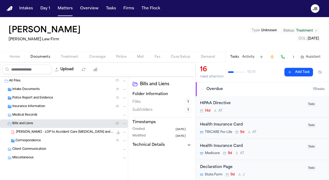
click at [53, 130] on span "[PERSON_NAME] - LOP to Accident Care [MEDICAL_DATA] and Rehab - [DATE]" at bounding box center [64, 132] width 97 height 5
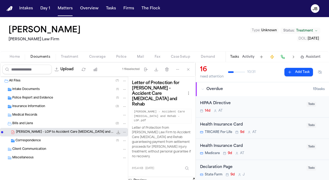
click at [118, 132] on icon "File: L. Johnson - LOP to Accident Care Chiropractic and Rehab - 8.19.25" at bounding box center [118, 132] width 3 height 3
click at [58, 96] on div "Police Report and Evidence ( 1 )" at bounding box center [69, 98] width 115 height 5
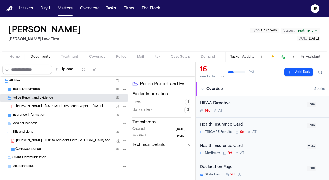
click at [117, 107] on icon "File: L. Johnson - Texas DPS Police Report - 7.2.25" at bounding box center [118, 106] width 3 height 3
click at [57, 139] on span "[PERSON_NAME] - LOP to Accident Care [MEDICAL_DATA] and Rehab - [DATE]" at bounding box center [64, 141] width 97 height 5
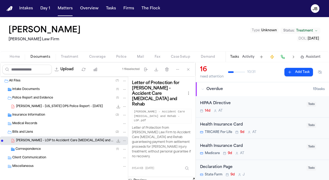
click at [193, 177] on button "Open preview" at bounding box center [192, 179] width 5 height 5
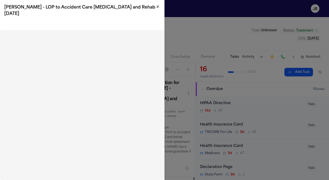
click at [158, 7] on icon "button" at bounding box center [158, 6] width 4 height 4
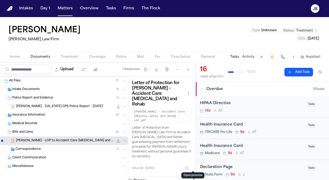
click at [100, 53] on div "Home Documents Treatment Coverage Police Mail Fax Case Setup Demand Workspaces …" at bounding box center [164, 56] width 329 height 11
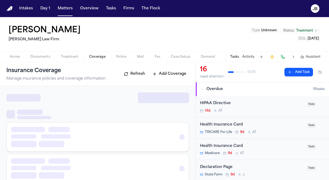
click at [97, 56] on span "Coverage" at bounding box center [97, 57] width 16 height 4
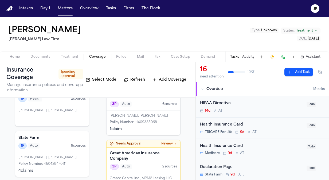
scroll to position [49, 0]
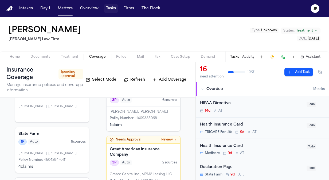
click at [109, 10] on button "Tasks" at bounding box center [111, 9] width 14 height 10
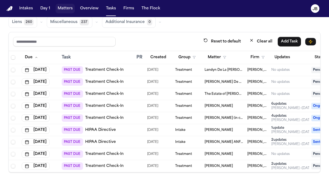
click at [65, 7] on button "Matters" at bounding box center [65, 9] width 19 height 10
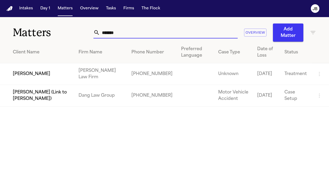
drag, startPoint x: 121, startPoint y: 32, endPoint x: 62, endPoint y: 23, distance: 59.3
click at [62, 23] on div "Matters ******* Overview Add Matter" at bounding box center [164, 29] width 329 height 25
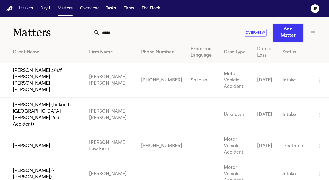
click at [20, 133] on td "[PERSON_NAME]" at bounding box center [42, 146] width 85 height 28
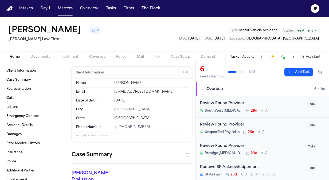
click at [162, 35] on div "[PERSON_NAME] 2 [PERSON_NAME] Law Firm Type : Motor Vehicle Accident Status: Tr…" at bounding box center [164, 34] width 329 height 34
click at [93, 49] on div "[PERSON_NAME] 1 [PERSON_NAME] Law Firm Type : Motor Vehicle Accident Status: Tr…" at bounding box center [164, 34] width 329 height 34
click at [94, 53] on div "Home Documents Treatment Coverage Police Mail Fax Case Setup Demand Workspaces …" at bounding box center [164, 56] width 329 height 11
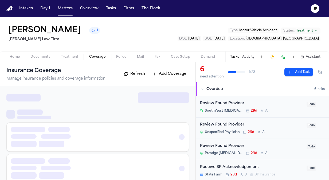
click at [95, 56] on span "Coverage" at bounding box center [97, 57] width 16 height 4
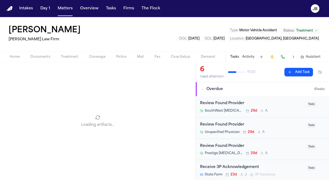
scroll to position [0, 51]
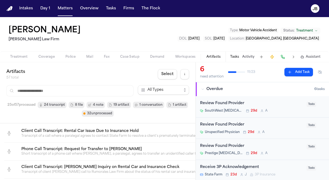
click at [103, 38] on div "[PERSON_NAME] [PERSON_NAME] Law Firm Type : Motor Vehicle Accident Status: Trea…" at bounding box center [164, 34] width 329 height 34
click at [62, 12] on button "Matters" at bounding box center [65, 9] width 19 height 10
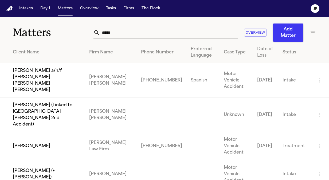
click at [46, 132] on td "[PERSON_NAME]" at bounding box center [42, 146] width 85 height 28
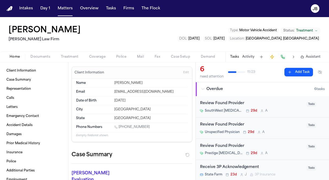
click at [101, 54] on button "Coverage" at bounding box center [97, 57] width 27 height 6
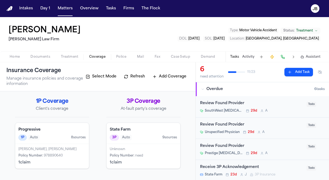
click at [155, 139] on div "3P Auto 9 source s" at bounding box center [143, 138] width 67 height 6
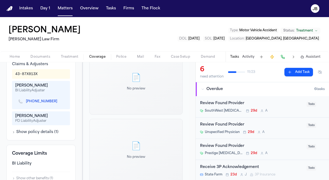
scroll to position [179, 0]
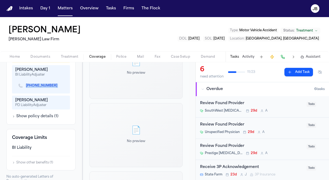
drag, startPoint x: 22, startPoint y: 89, endPoint x: 50, endPoint y: 90, distance: 27.8
click at [50, 88] on div "[PHONE_NUMBER]" at bounding box center [39, 85] width 43 height 5
copy div "[PHONE_NUMBER]"
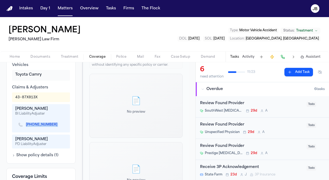
scroll to position [139, 0]
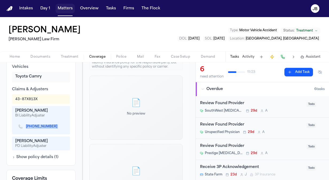
click at [69, 9] on button "Matters" at bounding box center [65, 9] width 19 height 10
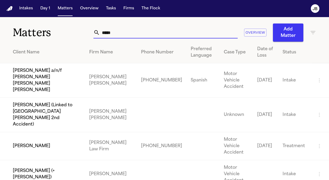
drag, startPoint x: 118, startPoint y: 34, endPoint x: 65, endPoint y: 34, distance: 52.3
click at [65, 34] on div "Matters ***** Overview Add Matter" at bounding box center [164, 29] width 329 height 25
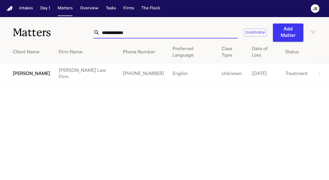
click at [22, 63] on td "[PERSON_NAME]" at bounding box center [27, 74] width 54 height 22
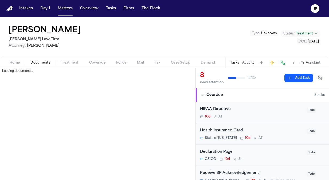
click at [34, 64] on span "Documents" at bounding box center [40, 63] width 20 height 4
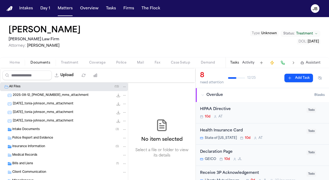
click at [43, 145] on span "Insurance Information" at bounding box center [28, 146] width 33 height 5
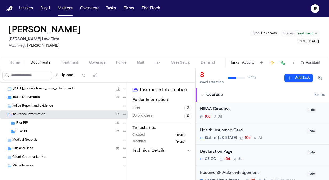
scroll to position [34, 0]
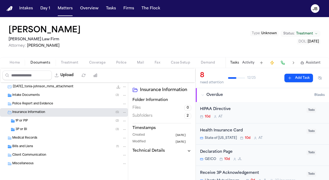
click at [23, 147] on span "Bills and Liens" at bounding box center [22, 146] width 21 height 5
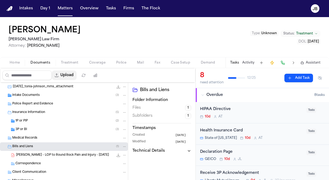
click at [72, 71] on button "Upload" at bounding box center [64, 75] width 25 height 10
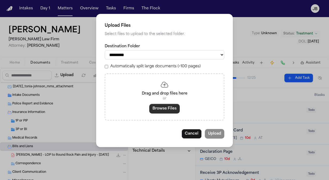
click at [160, 106] on button "Browse Files" at bounding box center [164, 109] width 30 height 10
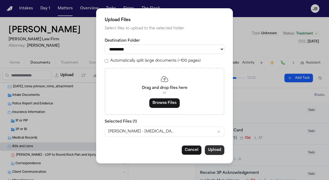
click at [216, 151] on button "Upload" at bounding box center [214, 150] width 19 height 10
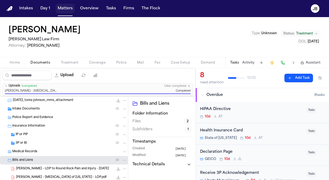
click at [65, 7] on button "Matters" at bounding box center [65, 9] width 19 height 10
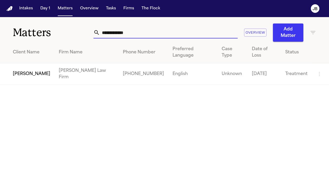
drag, startPoint x: 134, startPoint y: 36, endPoint x: 24, endPoint y: 39, distance: 109.8
click at [24, 39] on div "**********" at bounding box center [164, 29] width 329 height 25
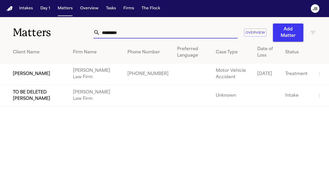
click at [27, 69] on td "[PERSON_NAME]" at bounding box center [34, 74] width 69 height 22
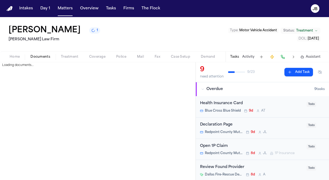
click at [36, 59] on button "Documents" at bounding box center [40, 57] width 30 height 6
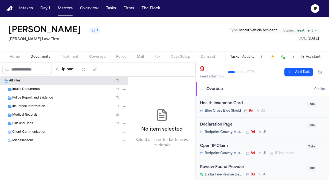
click at [34, 123] on div "Bills and Liens ( 2 )" at bounding box center [69, 123] width 115 height 5
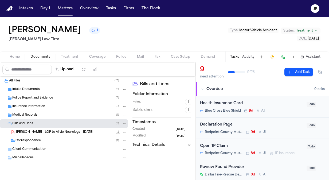
click at [43, 142] on div "Correspondence ( 1 )" at bounding box center [70, 140] width 111 height 5
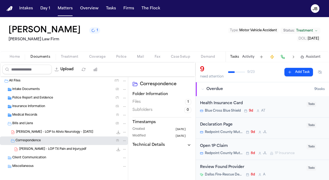
click at [43, 108] on span "Insurance Information" at bounding box center [28, 106] width 33 height 5
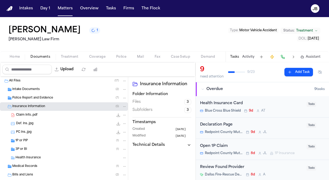
click at [40, 142] on div "1P or PIP ( 1 )" at bounding box center [70, 140] width 111 height 5
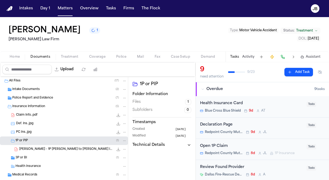
click at [116, 148] on icon "File: B. Bristo - 1P LOR to Bridger Insurance Services (Redpoint County Mutual)…" at bounding box center [118, 149] width 4 height 4
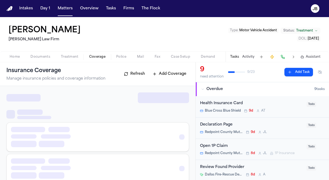
click at [98, 55] on span "Coverage" at bounding box center [97, 57] width 16 height 4
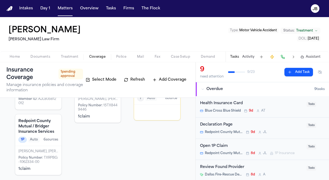
scroll to position [62, 0]
click at [42, 150] on div "[PERSON_NAME], [PERSON_NAME], [PERSON_NAME], [PERSON_NAME], [PERSON_NAME]" at bounding box center [38, 151] width 40 height 4
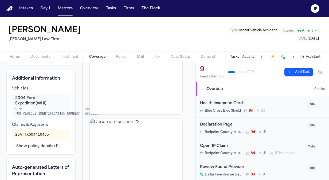
scroll to position [214, 0]
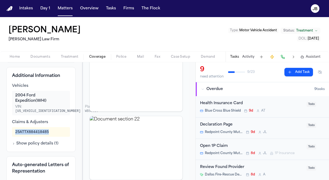
drag, startPoint x: 49, startPoint y: 125, endPoint x: 11, endPoint y: 125, distance: 37.4
click at [11, 125] on div "Additional Information Vehicles 2004 Ford Expedition (WHI) VIN: [US_VEHICLE_IDE…" at bounding box center [40, 109] width 69 height 85
copy div "25ATTX604410485"
